Goal: Complete application form: Complete application form

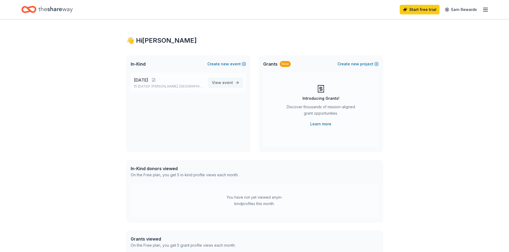
click at [227, 84] on span "event" at bounding box center [227, 82] width 11 height 5
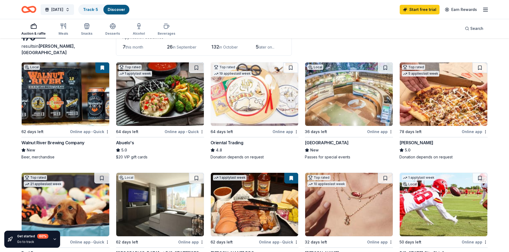
scroll to position [27, 0]
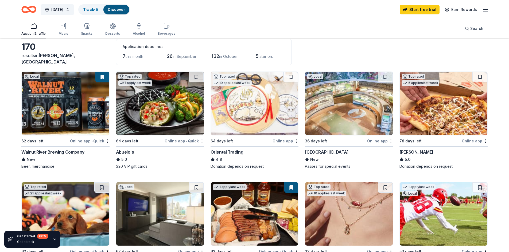
click at [186, 141] on span "•" at bounding box center [186, 141] width 1 height 4
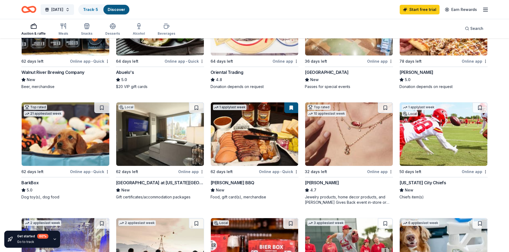
scroll to position [107, 0]
click at [273, 169] on div "Online app • Quick" at bounding box center [279, 171] width 40 height 7
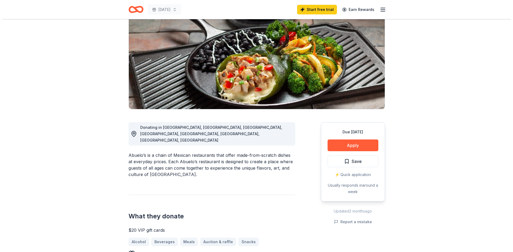
scroll to position [53, 0]
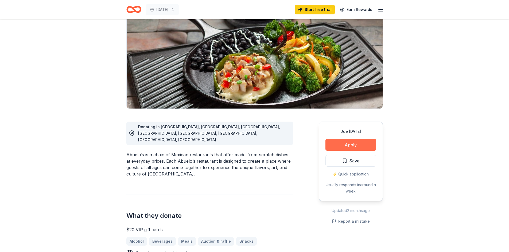
click at [351, 146] on button "Apply" at bounding box center [350, 145] width 51 height 12
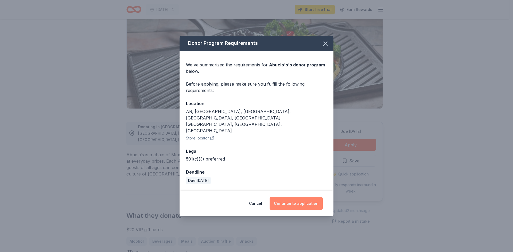
click at [299, 197] on button "Continue to application" at bounding box center [295, 203] width 53 height 13
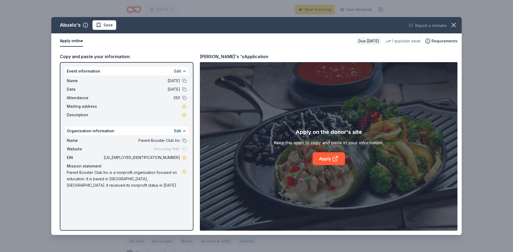
click at [178, 71] on button "Edit" at bounding box center [177, 71] width 7 height 6
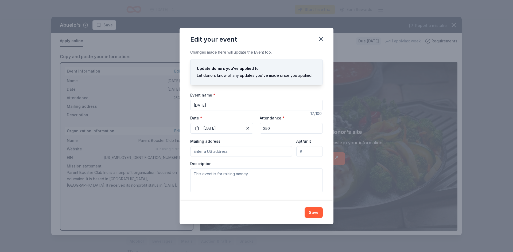
click at [234, 151] on input "Mailing address" at bounding box center [241, 151] width 102 height 11
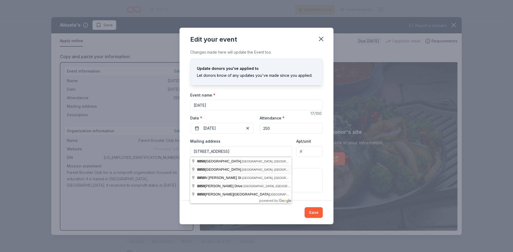
type input "[STREET_ADDRESS]"
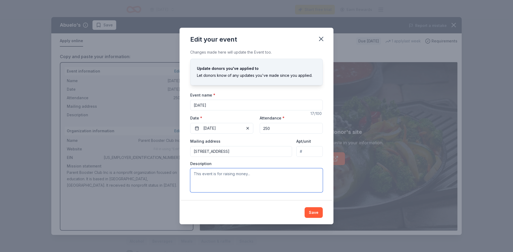
click at [225, 176] on textarea at bounding box center [256, 180] width 132 height 24
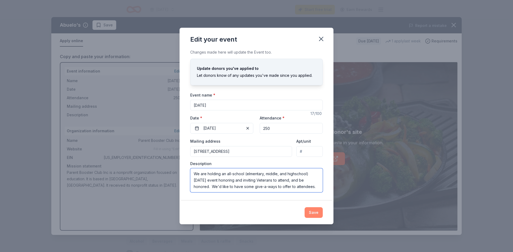
type textarea "We are holding an all-school (elmentary, middle, and highschool) [DATE] event h…"
click at [316, 217] on button "Save" at bounding box center [313, 212] width 18 height 11
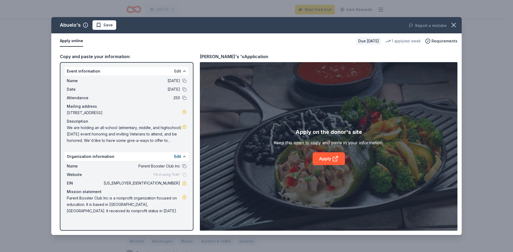
click at [179, 71] on button "Edit" at bounding box center [177, 71] width 7 height 6
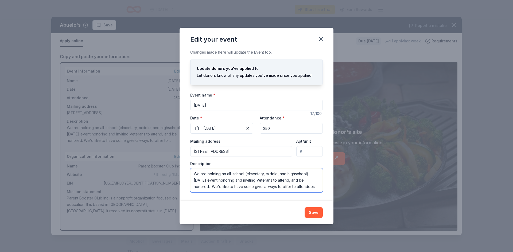
click at [250, 173] on textarea "We are holding an all-school (elmentary, middle, and highschool) [DATE] event h…" at bounding box center [256, 180] width 132 height 24
click at [300, 173] on textarea "We are holding an all-school (elementary, middle, and highschool) [DATE] event …" at bounding box center [256, 180] width 132 height 24
click at [297, 174] on textarea "We are holding an all-school (elementary, middle, and highschool) [DATE] event …" at bounding box center [256, 180] width 132 height 24
click at [235, 178] on textarea "We are holding an all-school (elementary, middle, and high school) [DATE] event…" at bounding box center [256, 180] width 132 height 24
drag, startPoint x: 243, startPoint y: 172, endPoint x: 233, endPoint y: 173, distance: 10.7
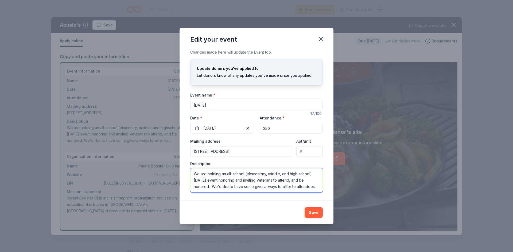
click at [233, 173] on textarea "We are holding an all-school (elementary, middle, and high school) [DATE] event…" at bounding box center [256, 180] width 132 height 24
type textarea "We are holding an all-district (elementary, middle, and high school) [DATE] eve…"
click at [316, 214] on button "Save" at bounding box center [313, 212] width 18 height 11
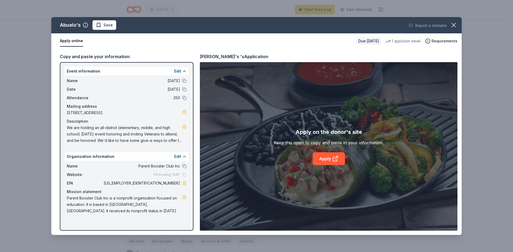
drag, startPoint x: 65, startPoint y: 70, endPoint x: 179, endPoint y: 153, distance: 140.4
click at [179, 156] on div "Event information Edit Name [DATE] Date [DATE] Attendance 250 Mailing address […" at bounding box center [126, 146] width 133 height 169
drag, startPoint x: 97, startPoint y: 212, endPoint x: 78, endPoint y: 113, distance: 101.0
click at [64, 125] on div "Event information Edit Name [DATE] Date [DATE] Attendance 250 Mailing address […" at bounding box center [126, 146] width 133 height 169
click at [323, 158] on link "Apply" at bounding box center [328, 158] width 32 height 13
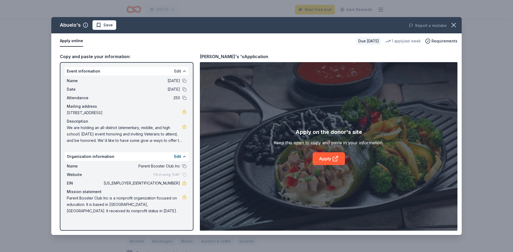
click at [175, 70] on button "Edit" at bounding box center [177, 71] width 7 height 6
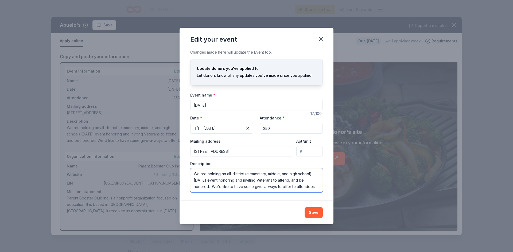
drag, startPoint x: 193, startPoint y: 174, endPoint x: 319, endPoint y: 198, distance: 128.2
click at [319, 198] on div "Changes made here will update the Event too. Update donors you've applied to Le…" at bounding box center [256, 125] width 154 height 152
click at [320, 40] on icon "button" at bounding box center [321, 39] width 4 height 4
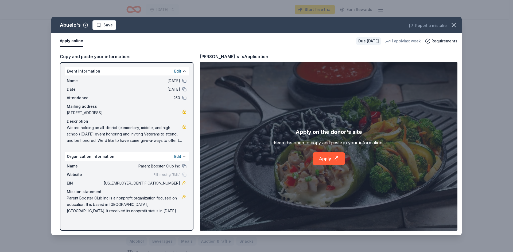
drag, startPoint x: 157, startPoint y: 183, endPoint x: 180, endPoint y: 183, distance: 23.0
click at [180, 183] on div "EIN [US_EMPLOYER_IDENTIFICATION_NUMBER]" at bounding box center [127, 183] width 120 height 6
click at [176, 156] on button "Edit" at bounding box center [177, 157] width 7 height 6
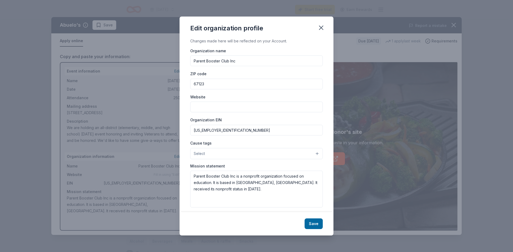
drag, startPoint x: 223, startPoint y: 130, endPoint x: 185, endPoint y: 130, distance: 37.9
click at [185, 130] on div "Changes made here will be reflected on your Account. Organization name Parent B…" at bounding box center [256, 125] width 154 height 175
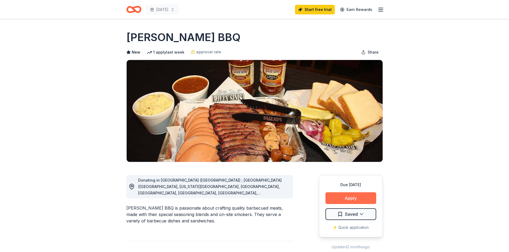
click at [360, 199] on button "Apply" at bounding box center [350, 198] width 51 height 12
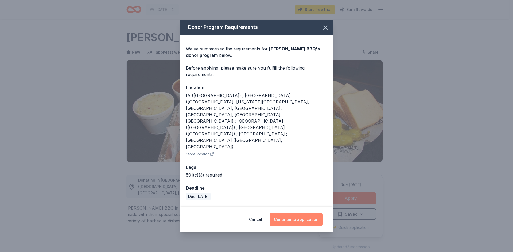
click at [286, 213] on button "Continue to application" at bounding box center [295, 219] width 53 height 13
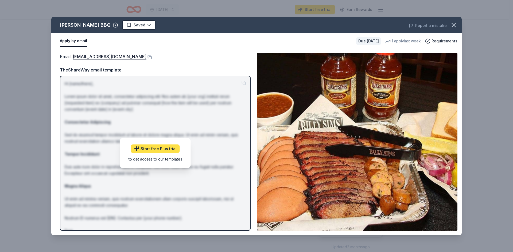
click at [159, 145] on link "Start free Plus trial" at bounding box center [155, 149] width 49 height 9
click at [146, 56] on button at bounding box center [148, 57] width 5 height 4
